Goal: Check status: Check status

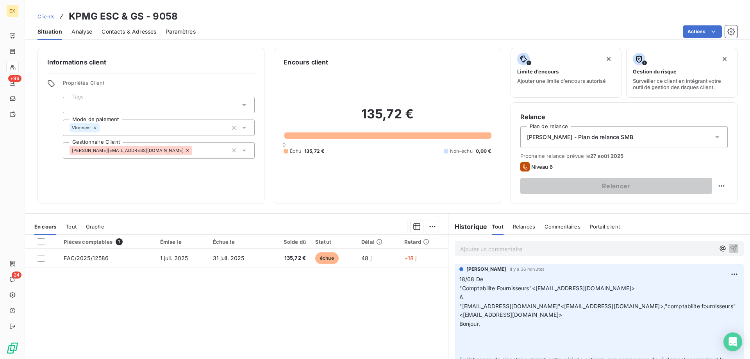
scroll to position [117, 0]
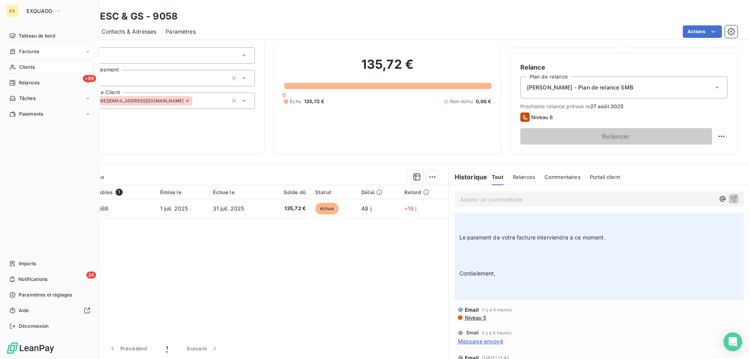
click at [13, 56] on div "Factures" at bounding box center [49, 51] width 87 height 12
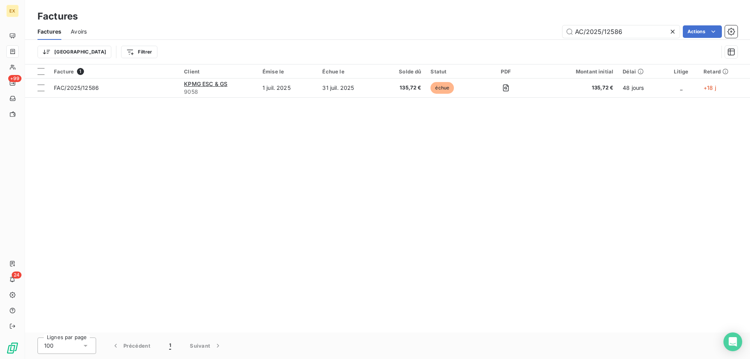
drag, startPoint x: 627, startPoint y: 32, endPoint x: 515, endPoint y: 18, distance: 112.1
click at [515, 18] on div "Factures Factures Avoirs AC/2025/12586 Actions Trier Filtrer" at bounding box center [387, 32] width 725 height 64
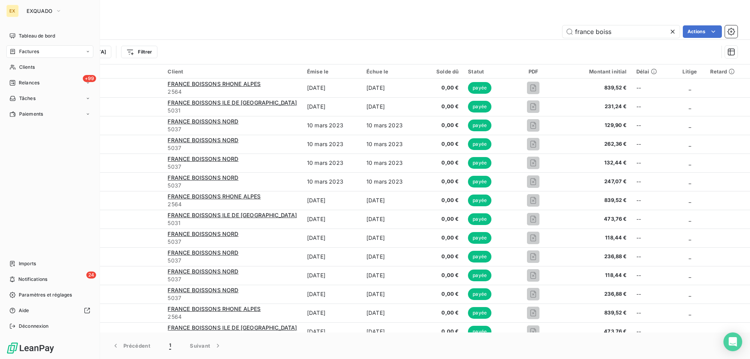
click at [24, 53] on span "Factures" at bounding box center [29, 51] width 20 height 7
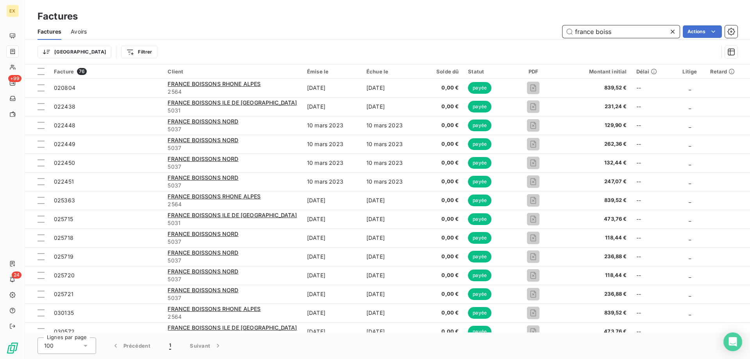
drag, startPoint x: 575, startPoint y: 29, endPoint x: 562, endPoint y: 29, distance: 13.7
click at [562, 29] on input "france boiss" at bounding box center [620, 31] width 117 height 12
paste input "FAC/2025/11680"
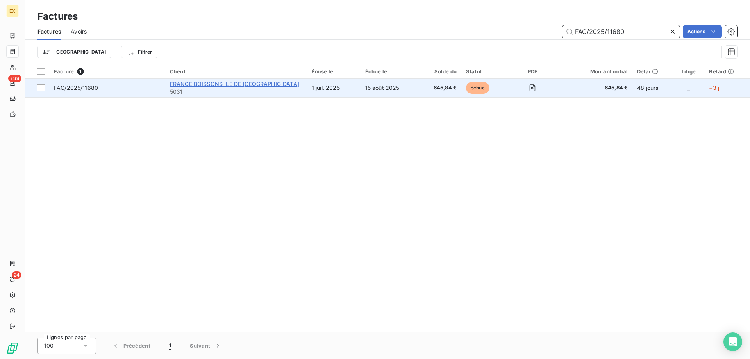
type input "FAC/2025/11680"
click at [205, 80] on span "FRANCE BOISSONS ILE DE [GEOGRAPHIC_DATA]" at bounding box center [234, 83] width 129 height 7
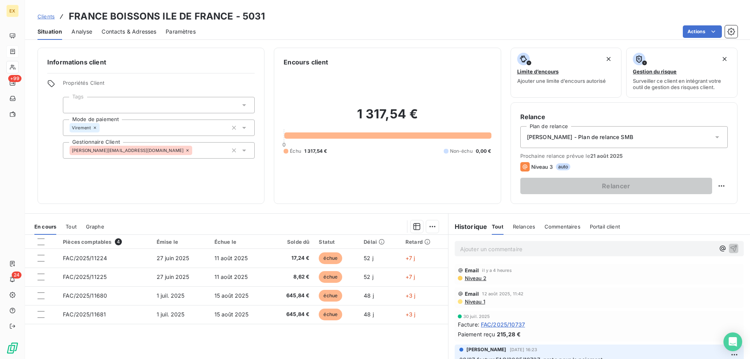
click at [509, 241] on div "Ajouter un commentaire ﻿" at bounding box center [598, 248] width 289 height 15
click at [508, 244] on div "Ajouter un commentaire ﻿" at bounding box center [587, 248] width 255 height 11
click at [506, 249] on p "Ajouter un commentaire ﻿" at bounding box center [587, 249] width 255 height 10
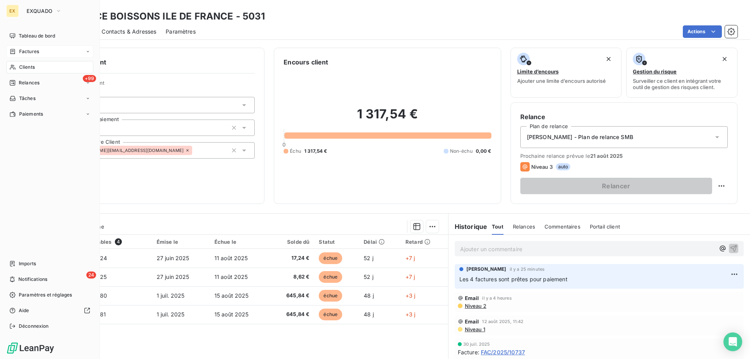
click at [16, 48] on div "Factures" at bounding box center [49, 51] width 87 height 12
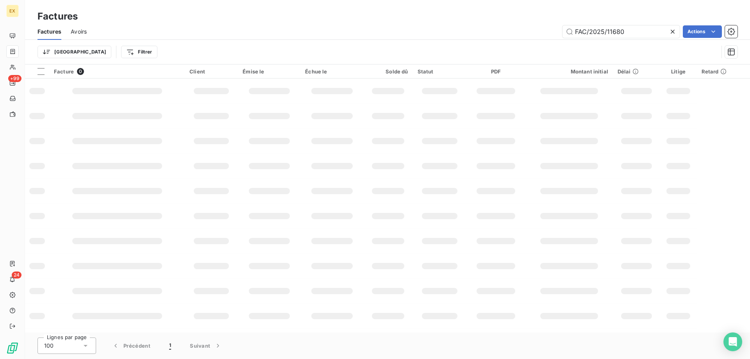
drag, startPoint x: 634, startPoint y: 32, endPoint x: 548, endPoint y: 34, distance: 85.9
click at [548, 34] on div "FAC/2025/11680 Actions" at bounding box center [416, 31] width 641 height 12
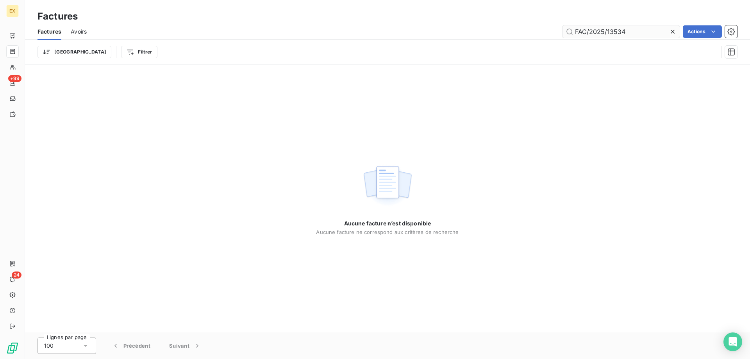
drag, startPoint x: 575, startPoint y: 29, endPoint x: 563, endPoint y: 30, distance: 12.5
click at [563, 30] on input "FAC/2025/13534" at bounding box center [620, 31] width 117 height 12
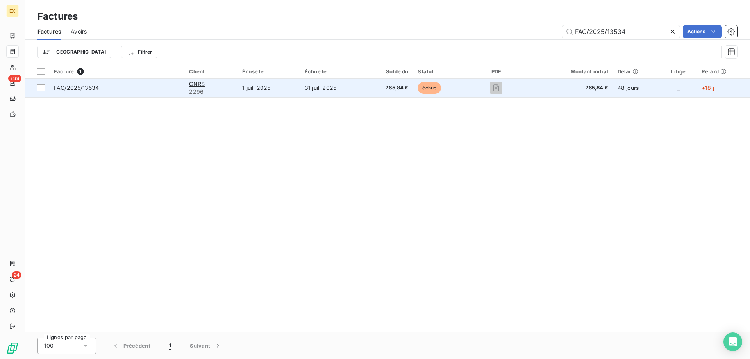
type input "FAC/2025/13534"
click at [125, 90] on span "FAC/2025/13534" at bounding box center [117, 88] width 126 height 8
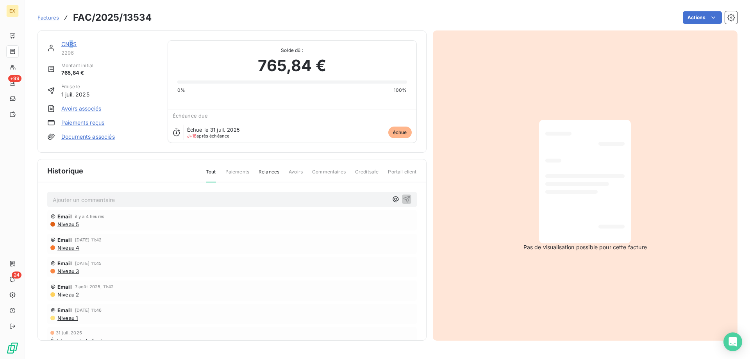
click at [71, 43] on link "CNRS" at bounding box center [69, 44] width 16 height 7
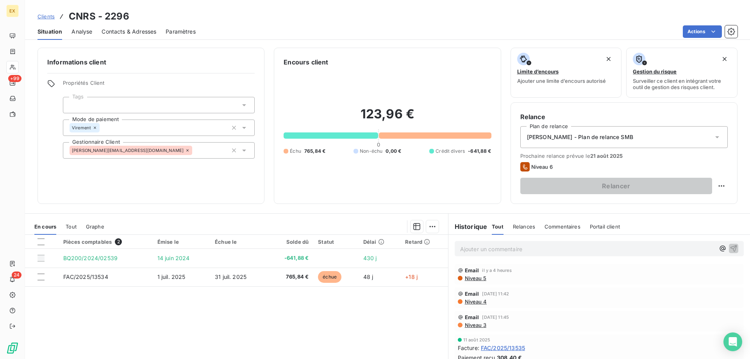
click at [500, 248] on p "Ajouter un commentaire ﻿" at bounding box center [587, 249] width 255 height 10
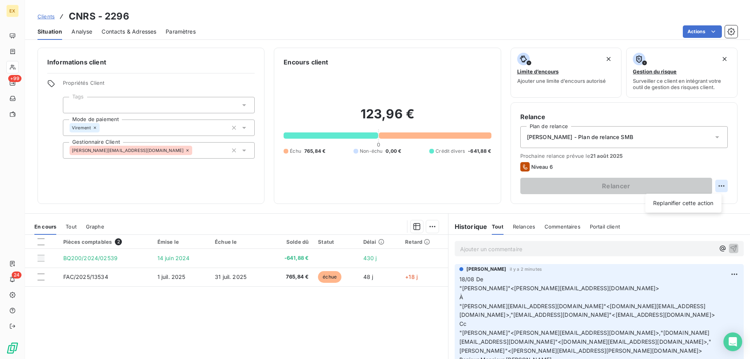
click at [716, 182] on html "EX +99 24 Clients CNRS - 2296 Situation Analyse Contacts & Adresses Paramètres …" at bounding box center [375, 179] width 750 height 359
click at [703, 194] on div "Replanifier cette action" at bounding box center [683, 203] width 76 height 19
click at [703, 202] on div "Replanifier cette action" at bounding box center [683, 203] width 70 height 12
select select "7"
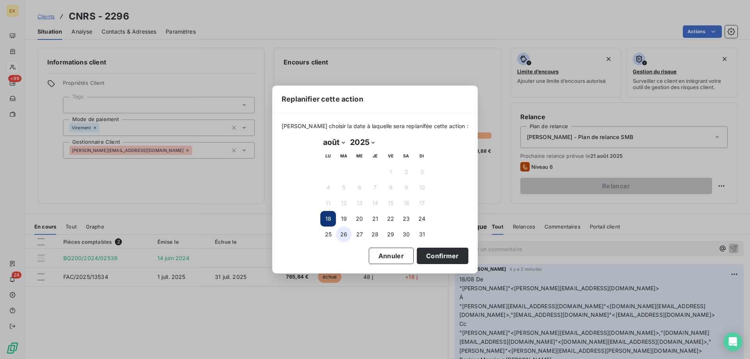
click at [349, 234] on button "26" at bounding box center [344, 234] width 16 height 16
click at [423, 253] on button "Confirmer" at bounding box center [443, 256] width 52 height 16
